Goal: Navigation & Orientation: Understand site structure

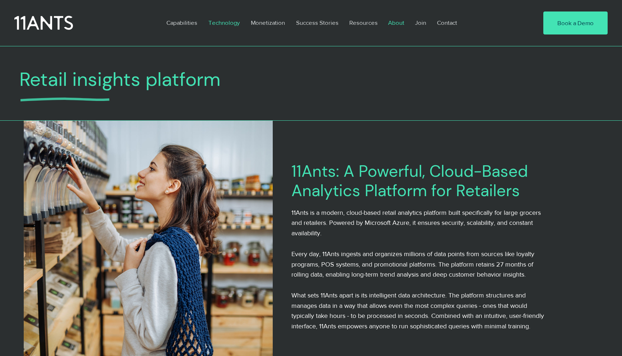
click at [392, 21] on p "About" at bounding box center [395, 22] width 23 height 17
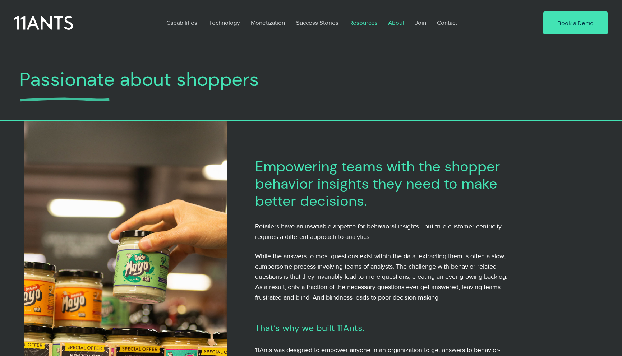
click at [368, 19] on p "Resources" at bounding box center [363, 22] width 36 height 17
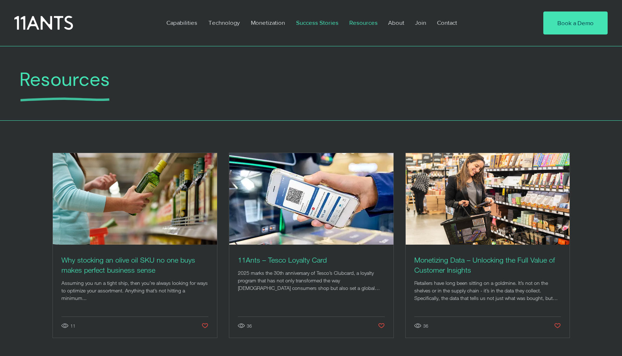
click at [317, 25] on p "Success Stories" at bounding box center [317, 22] width 50 height 17
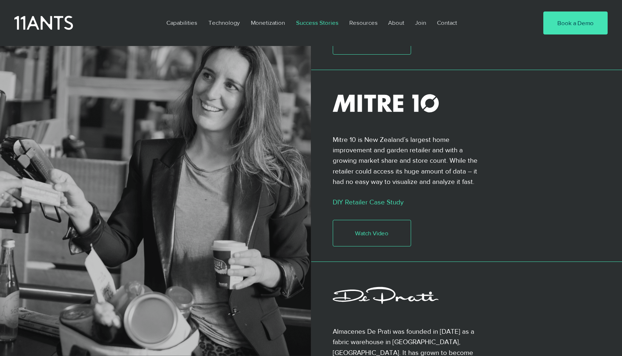
scroll to position [704, 0]
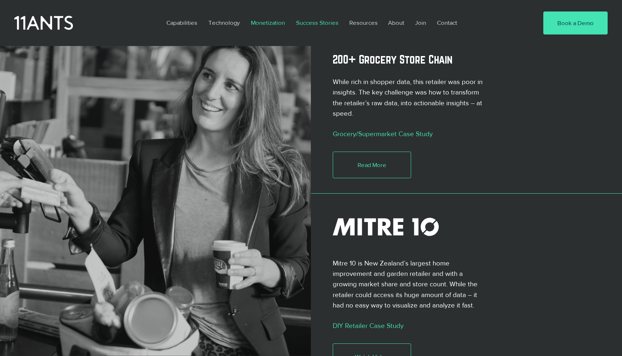
click at [266, 15] on p "Monetization" at bounding box center [267, 22] width 41 height 17
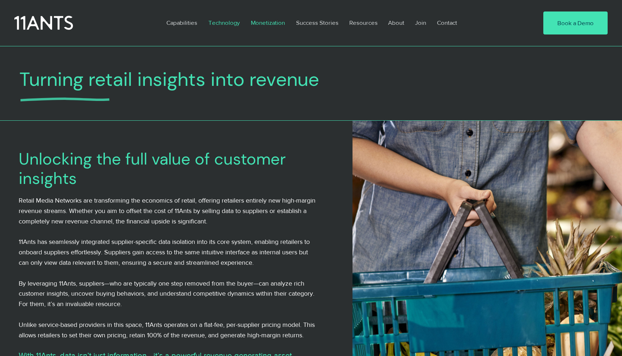
click at [214, 20] on p "Technology" at bounding box center [224, 22] width 38 height 17
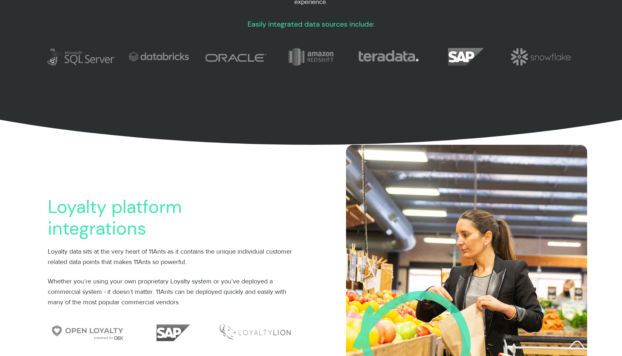
scroll to position [496, 0]
